Goal: Information Seeking & Learning: Learn about a topic

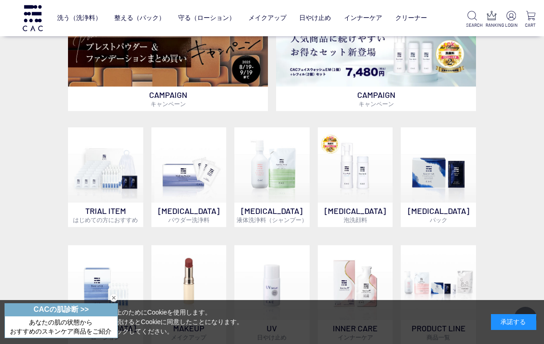
scroll to position [237, 0]
click at [190, 176] on img at bounding box center [188, 164] width 75 height 75
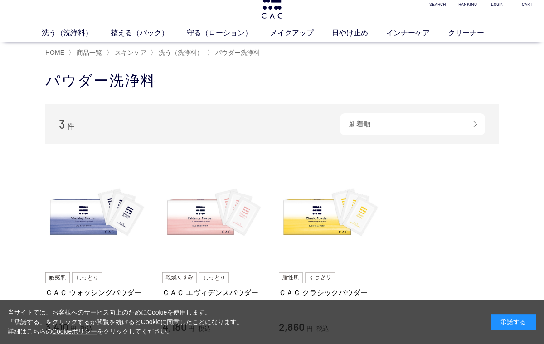
scroll to position [17, 0]
click at [334, 291] on link "ＣＡＣ クラシックパウダー" at bounding box center [330, 293] width 103 height 10
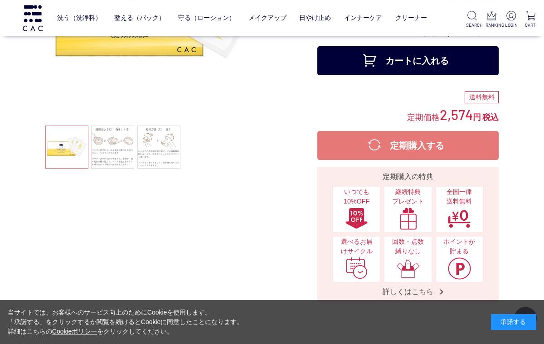
scroll to position [137, 0]
click at [117, 160] on link at bounding box center [112, 147] width 43 height 43
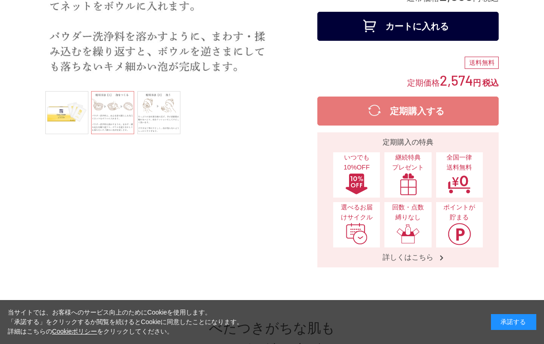
scroll to position [0, 0]
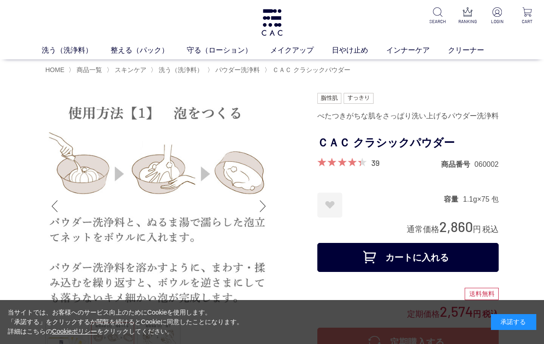
click at [376, 161] on link "39" at bounding box center [375, 163] width 8 height 10
click at [217, 69] on link "保湿化粧水" at bounding box center [214, 66] width 32 height 7
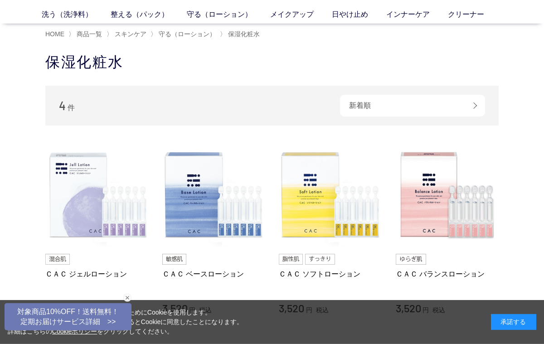
scroll to position [36, 0]
click at [172, 196] on img at bounding box center [213, 194] width 103 height 103
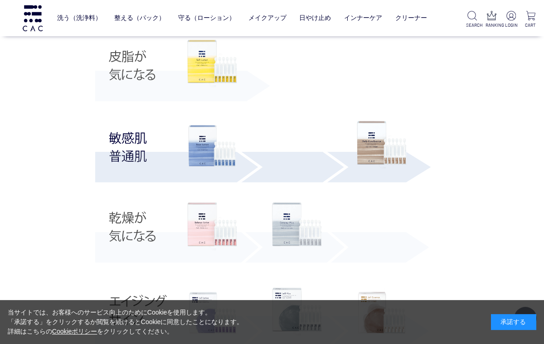
scroll to position [1800, 0]
click at [205, 234] on img at bounding box center [212, 227] width 50 height 48
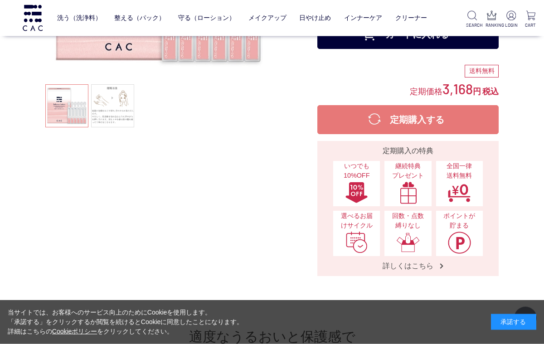
scroll to position [179, 0]
click at [416, 182] on img at bounding box center [408, 192] width 24 height 23
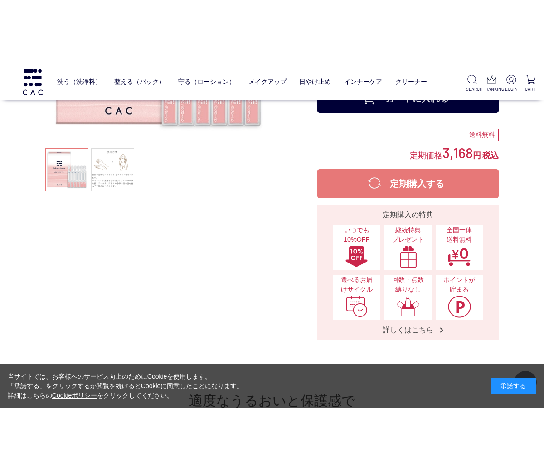
scroll to position [117, 0]
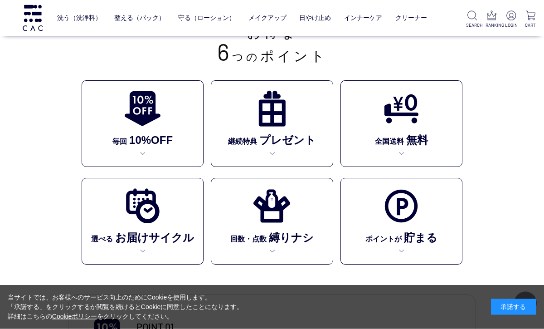
scroll to position [190, 0]
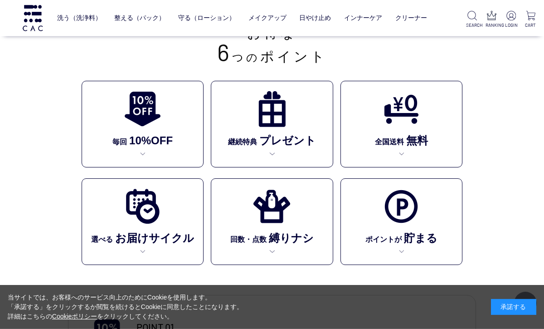
click at [292, 133] on p "継続特典 プレゼント" at bounding box center [272, 140] width 88 height 18
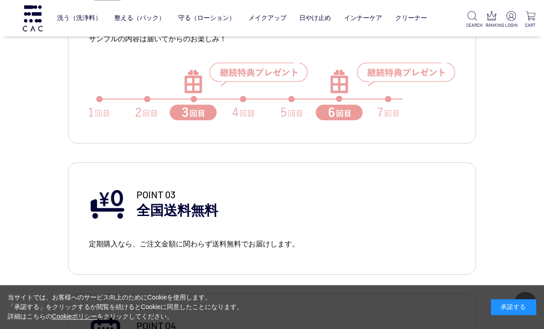
scroll to position [824, 0]
